Goal: Transaction & Acquisition: Purchase product/service

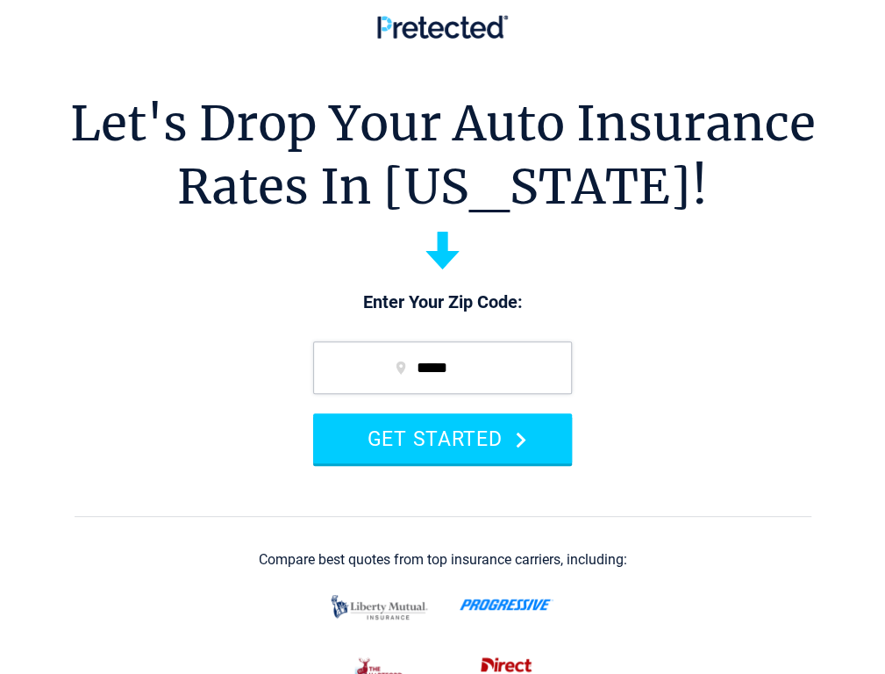
drag, startPoint x: 483, startPoint y: 448, endPoint x: 398, endPoint y: 500, distance: 98.9
click at [483, 448] on button "GET STARTED" at bounding box center [442, 438] width 259 height 50
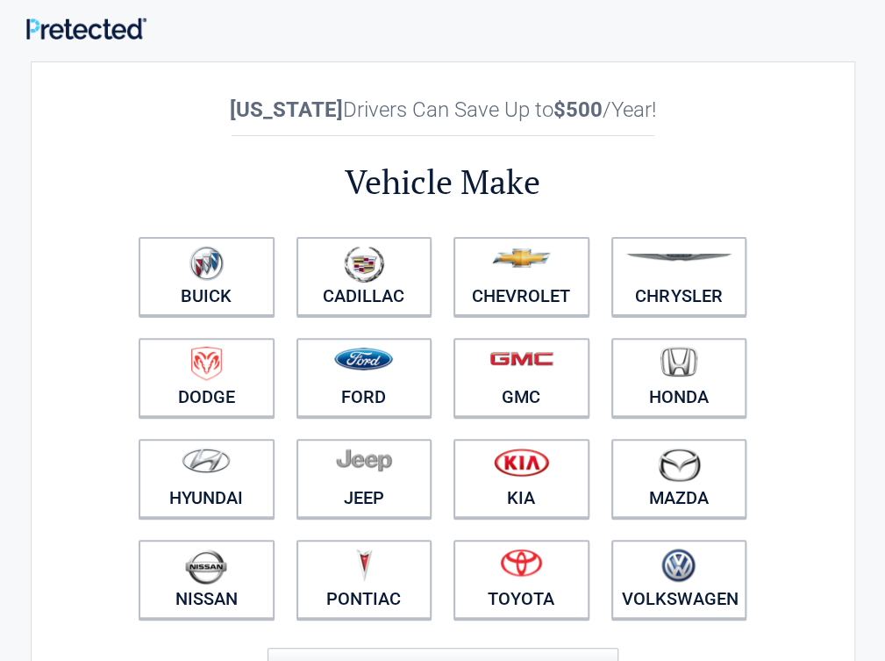
click at [97, 33] on img at bounding box center [86, 29] width 120 height 22
click at [162, 192] on div "**********" at bounding box center [443, 389] width 825 height 657
